Goal: Transaction & Acquisition: Purchase product/service

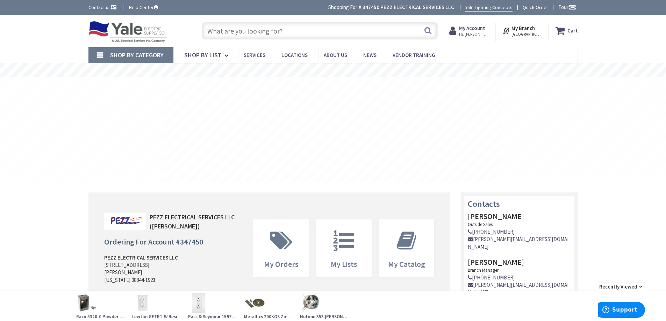
click at [328, 29] on input "text" at bounding box center [320, 30] width 236 height 17
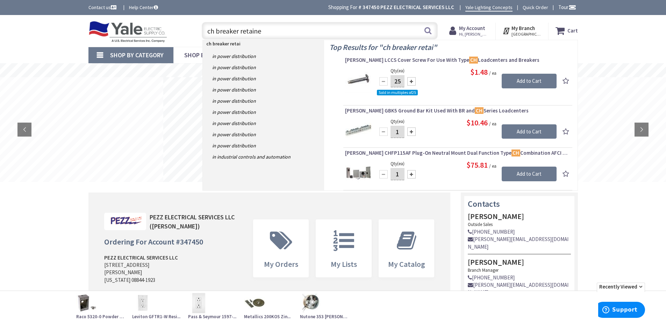
type input "ch breaker retainer"
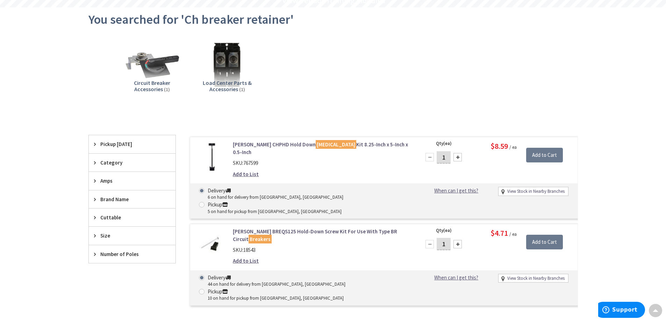
click at [275, 144] on link "Eaton CHPHD Hold Down Retainer Kit 8.25-Inch x 5-Inch x 0.5-Inch" at bounding box center [322, 148] width 178 height 15
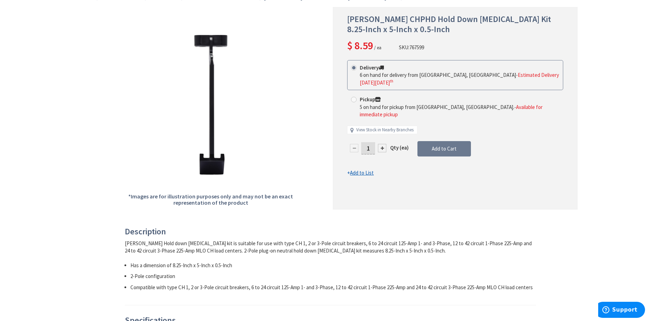
scroll to position [105, 0]
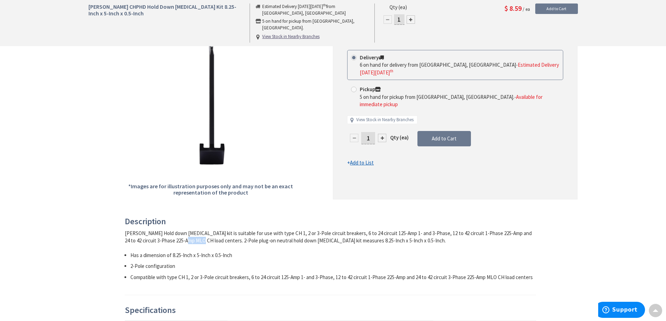
drag, startPoint x: 157, startPoint y: 241, endPoint x: 171, endPoint y: 241, distance: 14.0
click at [171, 241] on div "Eaton Hold down retainer kit is suitable for use with type CH 1, 2 or 3-Pole ci…" at bounding box center [331, 237] width 412 height 15
drag, startPoint x: 354, startPoint y: 234, endPoint x: 363, endPoint y: 234, distance: 9.1
click at [363, 234] on div "Eaton Hold down retainer kit is suitable for use with type CH 1, 2 or 3-Pole ci…" at bounding box center [331, 237] width 412 height 15
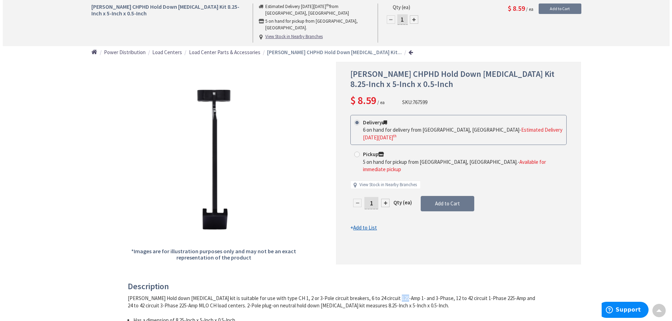
scroll to position [0, 0]
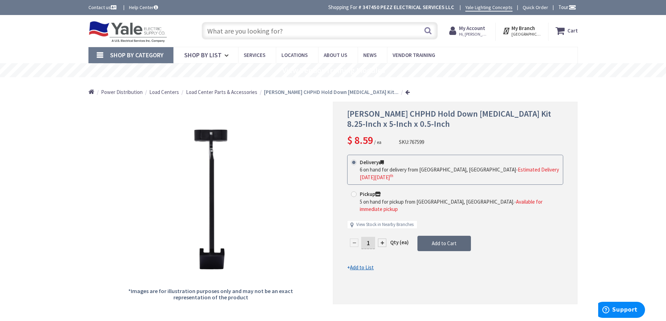
click at [448, 240] on span "Add to Cart" at bounding box center [444, 243] width 25 height 7
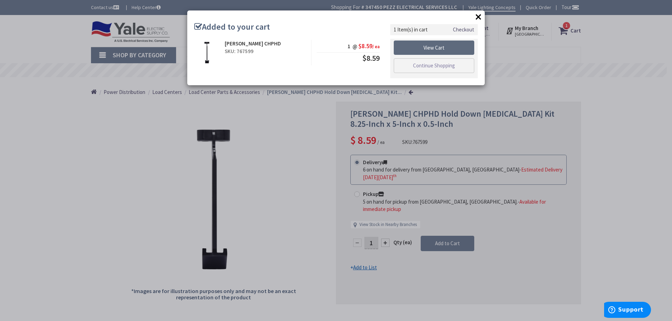
click at [434, 49] on link "View Cart" at bounding box center [433, 48] width 80 height 15
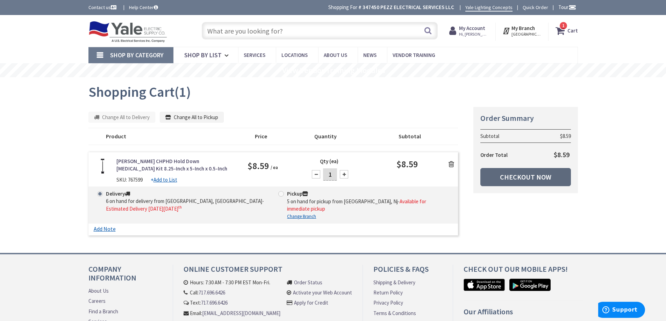
drag, startPoint x: 530, startPoint y: 179, endPoint x: 217, endPoint y: 175, distance: 312.4
click at [529, 179] on link "Checkout Now" at bounding box center [526, 177] width 91 height 18
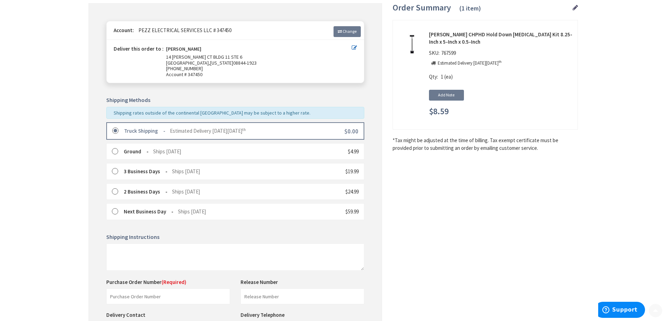
scroll to position [140, 0]
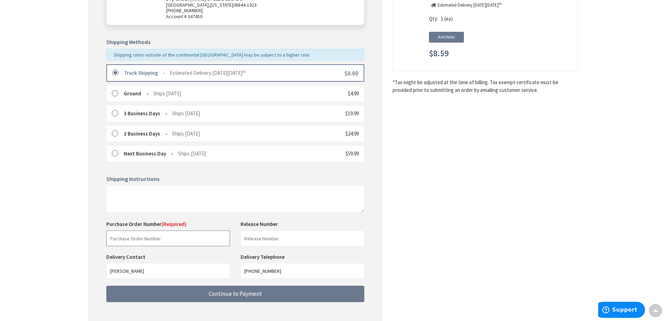
click at [187, 237] on input "text" at bounding box center [168, 239] width 124 height 16
paste input "104143121-002"
type input "104143121-002"
click at [275, 238] on input "text" at bounding box center [303, 239] width 124 height 16
type input "airgas"
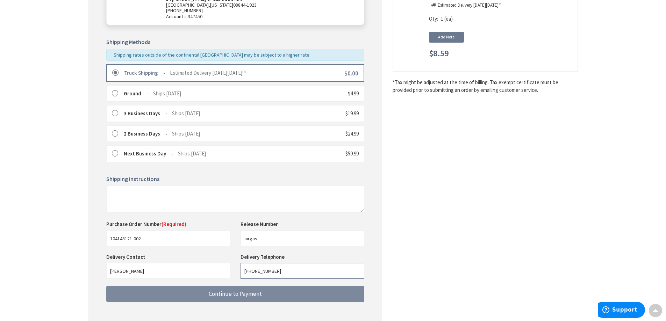
drag, startPoint x: 292, startPoint y: 276, endPoint x: 183, endPoint y: 286, distance: 109.7
click at [192, 283] on div "Delivery Contact Barry Graziano Delivery Telephone 908-281-1122" at bounding box center [235, 270] width 269 height 33
type input "6092551650"
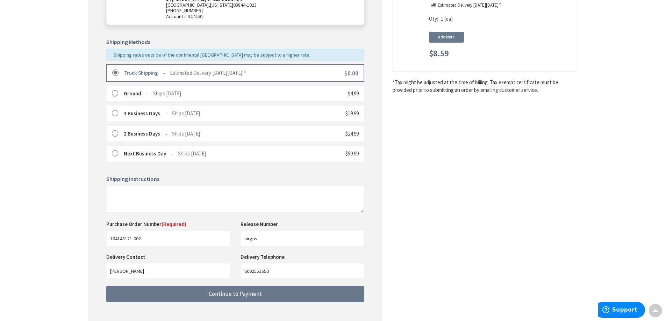
click at [449, 272] on div "Shipping Review & Payment Estimated Total $8.59 1 Some items on your order are …" at bounding box center [333, 116] width 490 height 438
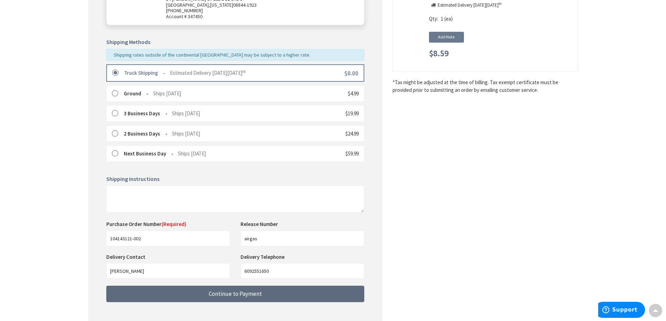
click at [277, 292] on button "Continue to Payment" at bounding box center [235, 294] width 258 height 16
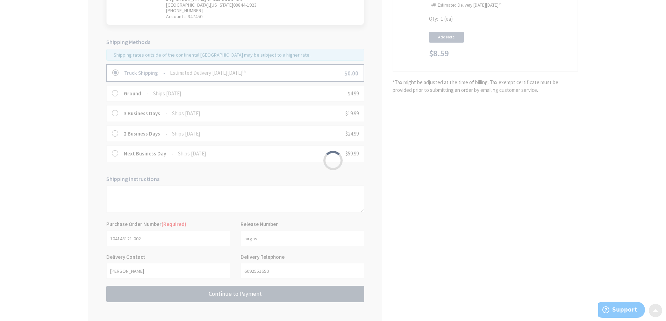
scroll to position [35, 0]
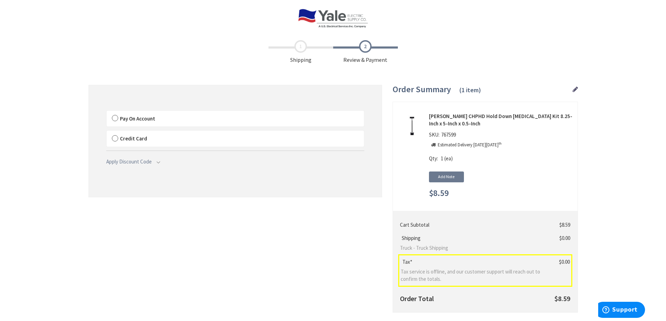
click at [115, 119] on label "Pay On Account" at bounding box center [235, 119] width 257 height 16
click at [107, 112] on input "Pay On Account" at bounding box center [107, 112] width 0 height 0
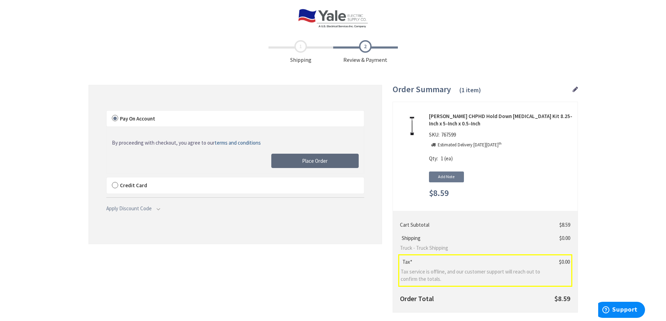
click at [327, 163] on span "Place Order" at bounding box center [315, 161] width 26 height 7
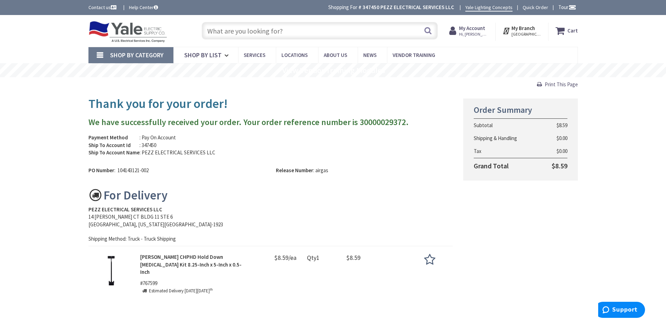
click at [283, 27] on input "text" at bounding box center [320, 30] width 236 height 17
click at [327, 34] on input "text" at bounding box center [320, 30] width 236 height 17
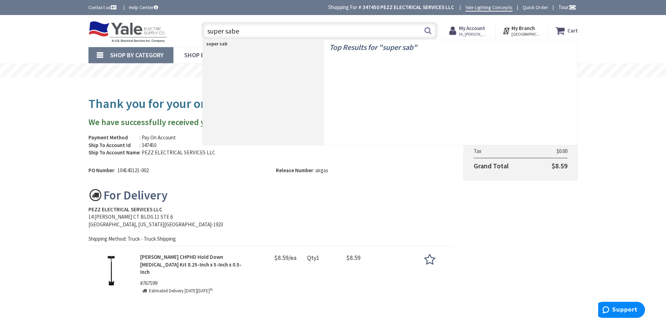
type input "super saber"
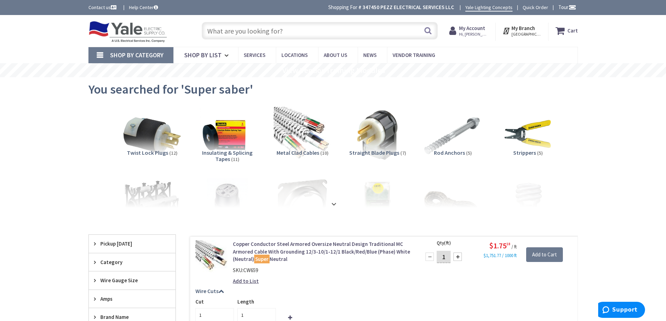
click at [299, 32] on input "text" at bounding box center [320, 30] width 236 height 17
paste input "Hospital Grade Tamper Resistant White"
type input "Hospital Grade Tamper Resistant White"
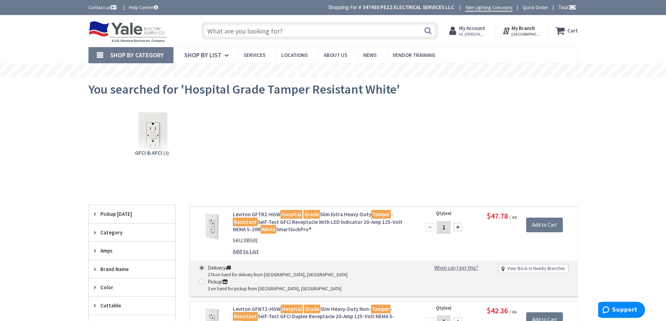
click at [470, 28] on strong "My Account" at bounding box center [472, 28] width 26 height 7
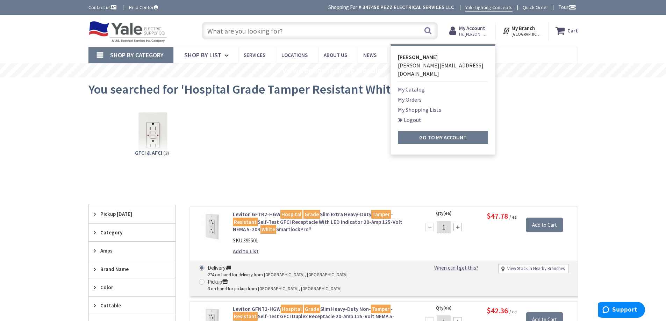
click at [416, 95] on link "My Orders" at bounding box center [410, 99] width 24 height 8
